Goal: Task Accomplishment & Management: Manage account settings

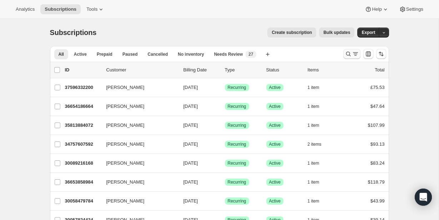
click at [354, 57] on icon "Search and filter results" at bounding box center [355, 53] width 7 height 7
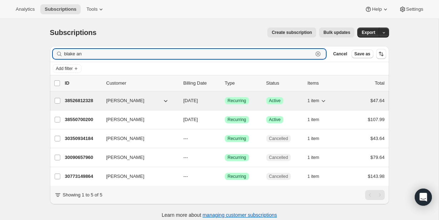
type input "blake an"
click at [123, 101] on span "[PERSON_NAME]" at bounding box center [125, 100] width 38 height 7
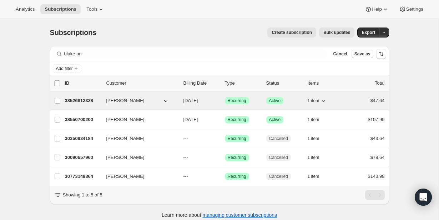
click at [129, 101] on span "[PERSON_NAME]" at bounding box center [125, 100] width 38 height 7
click at [90, 101] on p "38526812328" at bounding box center [83, 100] width 36 height 7
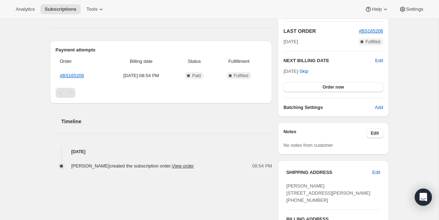
scroll to position [167, 0]
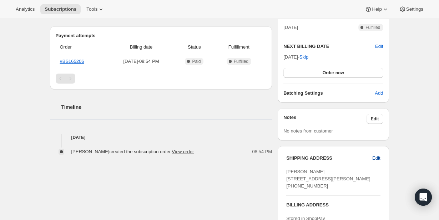
click at [377, 159] on span "Edit" at bounding box center [376, 158] width 8 height 7
select select "[GEOGRAPHIC_DATA]"
select select "LA"
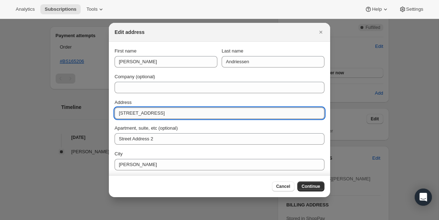
click at [178, 116] on input "[STREET_ADDRESS]" at bounding box center [220, 112] width 210 height 11
paste input "[STREET_ADDRESS][PERSON_NAME][PERSON_NAME][US_STATE]"
type input "[STREET_ADDRESS][PERSON_NAME][PERSON_NAME][US_STATE]"
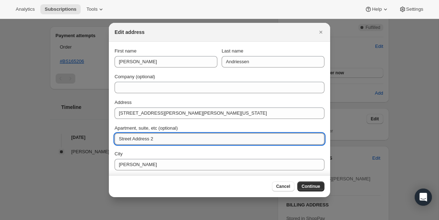
drag, startPoint x: 145, startPoint y: 136, endPoint x: 156, endPoint y: 143, distance: 12.8
click at [156, 143] on input "Street Address 2" at bounding box center [220, 138] width 210 height 11
type input "Apt 205"
click at [199, 126] on div "Apartment, suite, etc (optional)" at bounding box center [220, 128] width 210 height 7
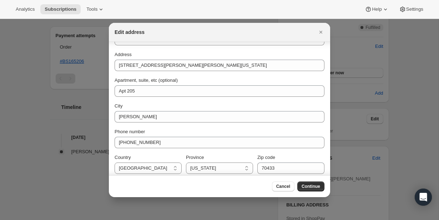
scroll to position [44, 0]
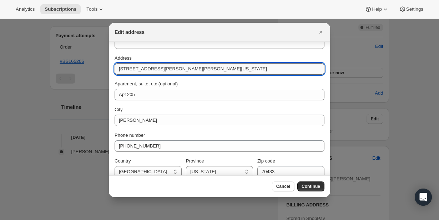
drag, startPoint x: 184, startPoint y: 68, endPoint x: 281, endPoint y: 68, distance: 97.5
click at [281, 68] on input "[STREET_ADDRESS][PERSON_NAME][PERSON_NAME][US_STATE]" at bounding box center [220, 68] width 210 height 11
type input "[STREET_ADDRESS][PERSON_NAME]"
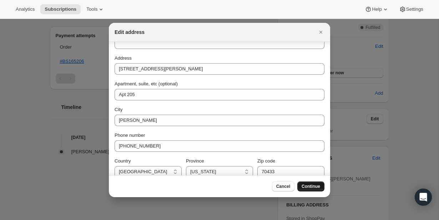
click at [313, 186] on span "Continue" at bounding box center [311, 187] width 19 height 6
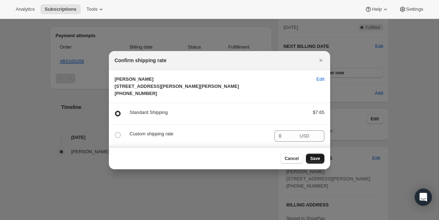
click at [315, 161] on span "Save" at bounding box center [315, 159] width 10 height 6
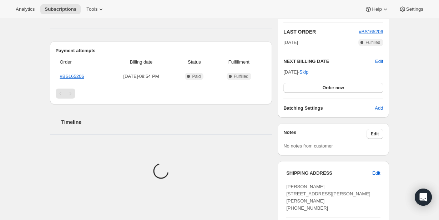
scroll to position [305, 0]
